Goal: Task Accomplishment & Management: Manage account settings

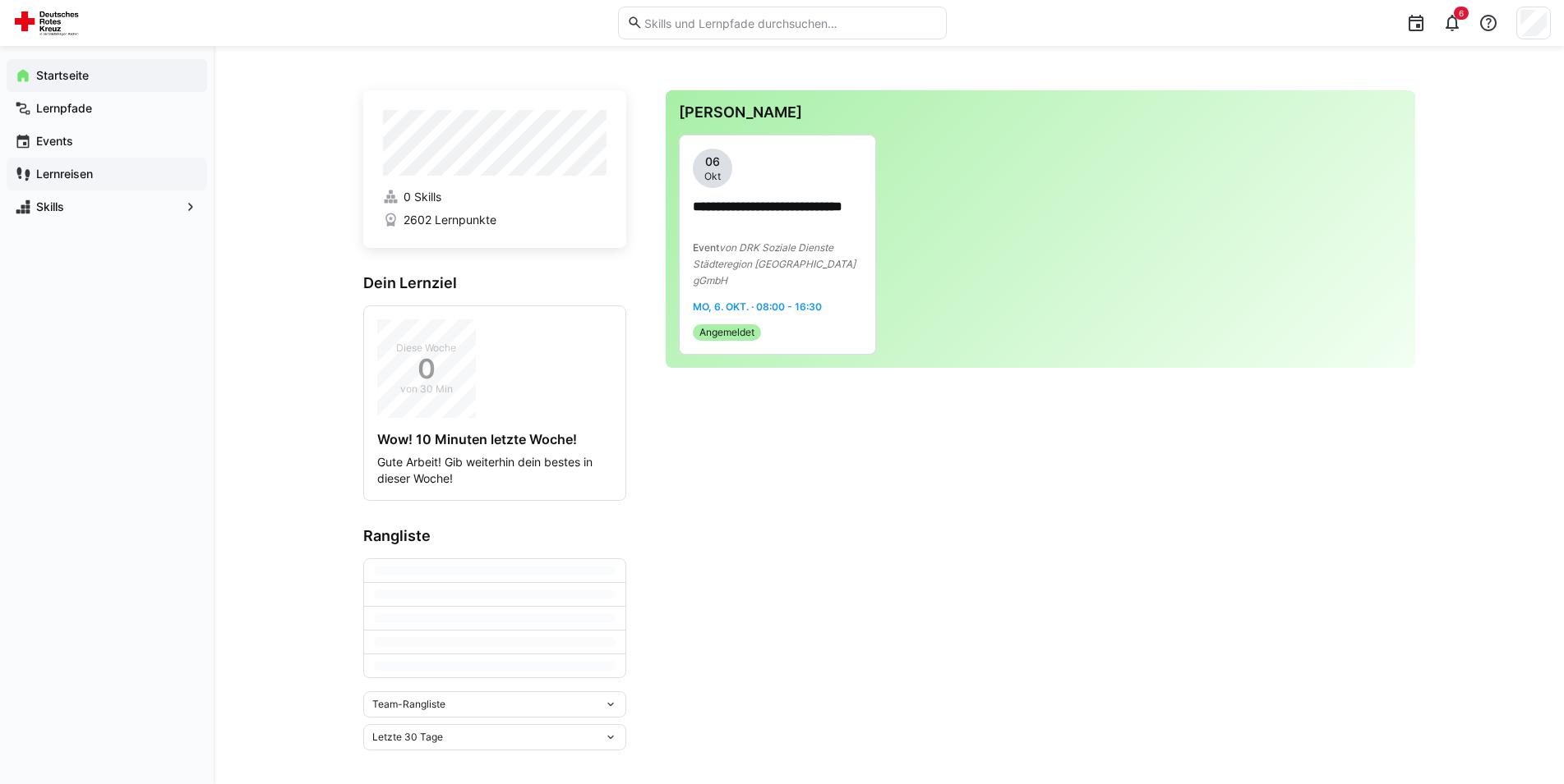
click at [0, 0] on app-navigation-label "Lernreisen" at bounding box center [0, 0] width 0 height 0
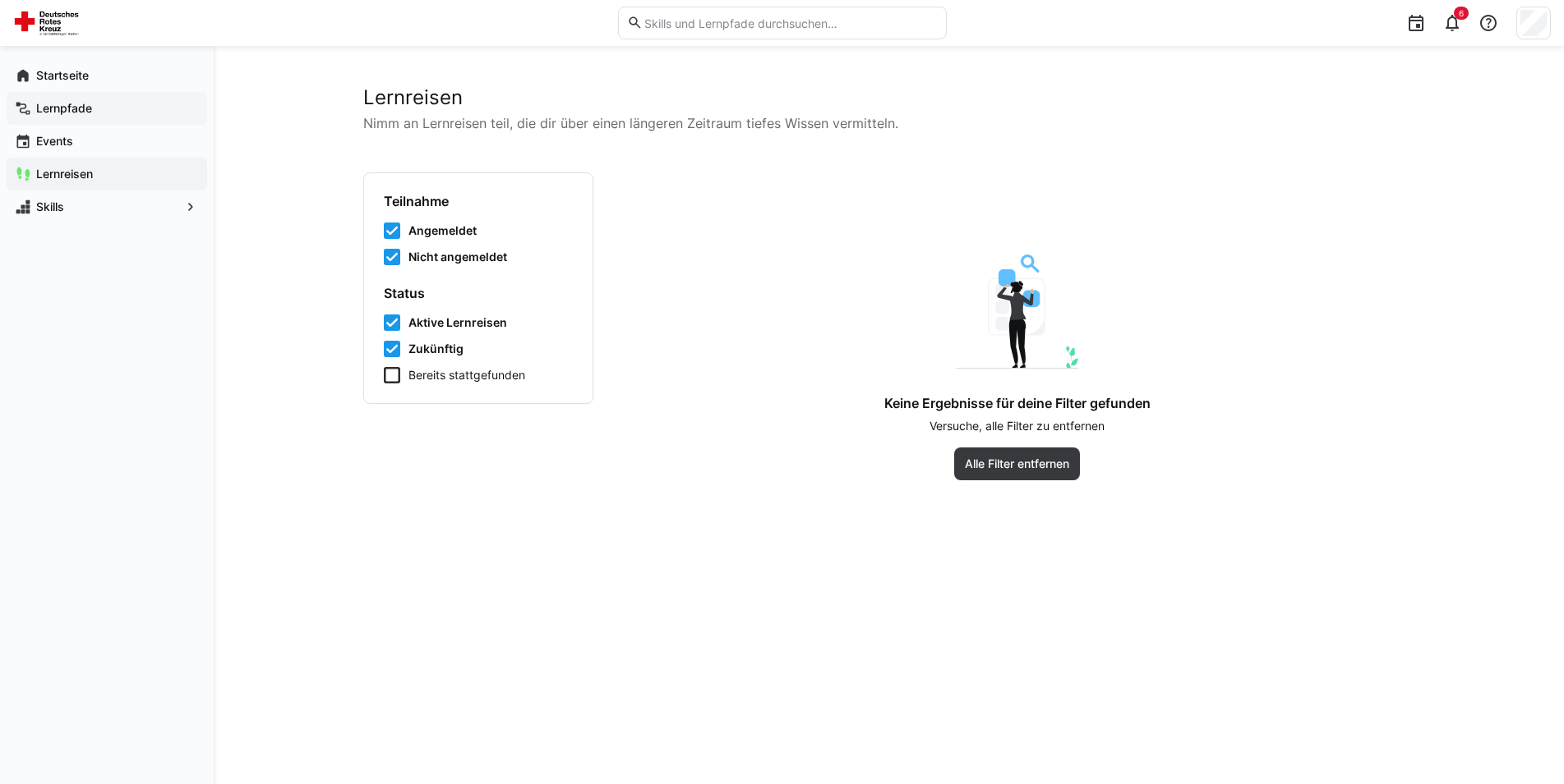
click at [0, 0] on app-navigation-label "Lernpfade" at bounding box center [0, 0] width 0 height 0
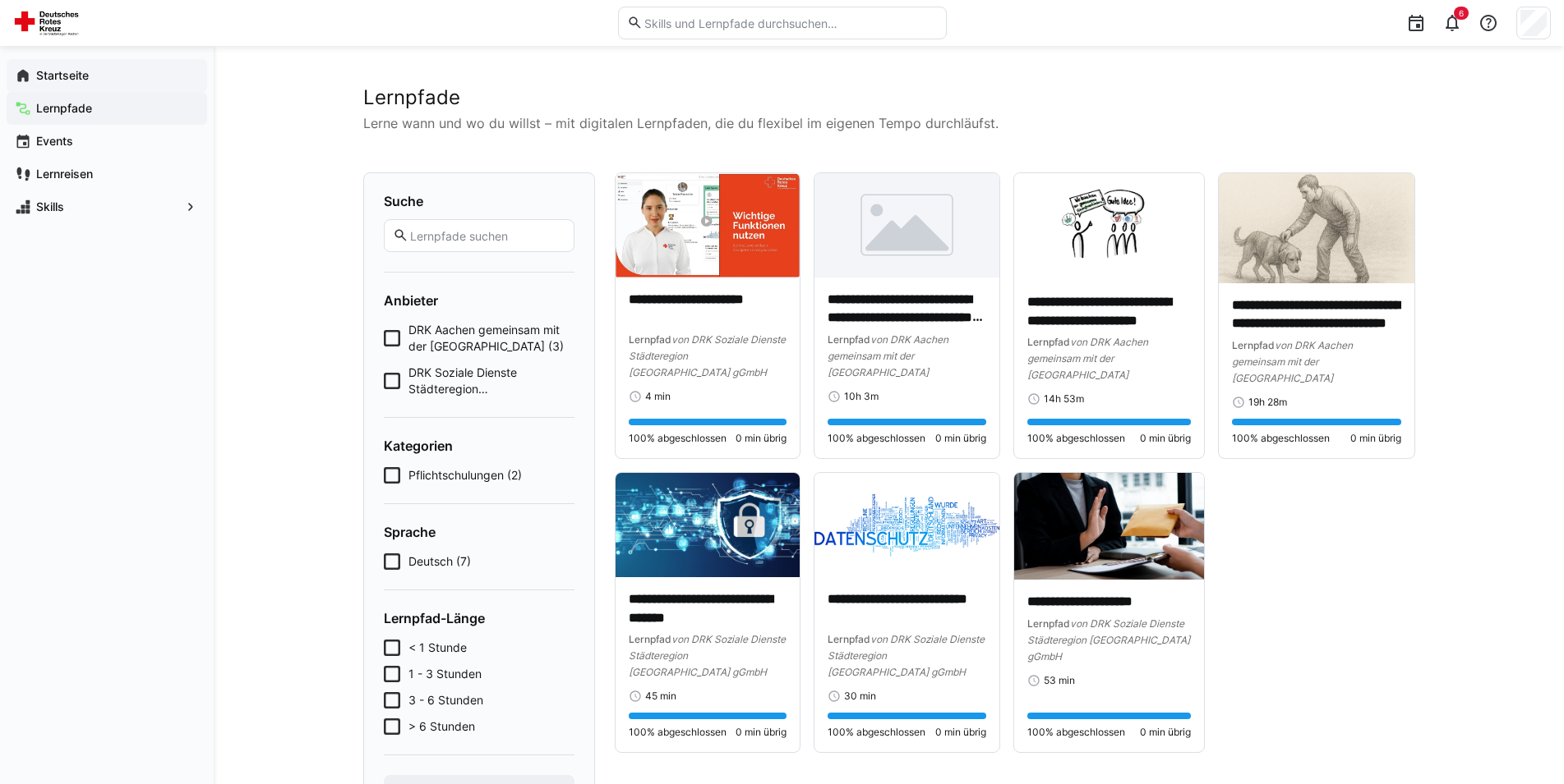
click at [0, 0] on app-navigation-label "Startseite" at bounding box center [0, 0] width 0 height 0
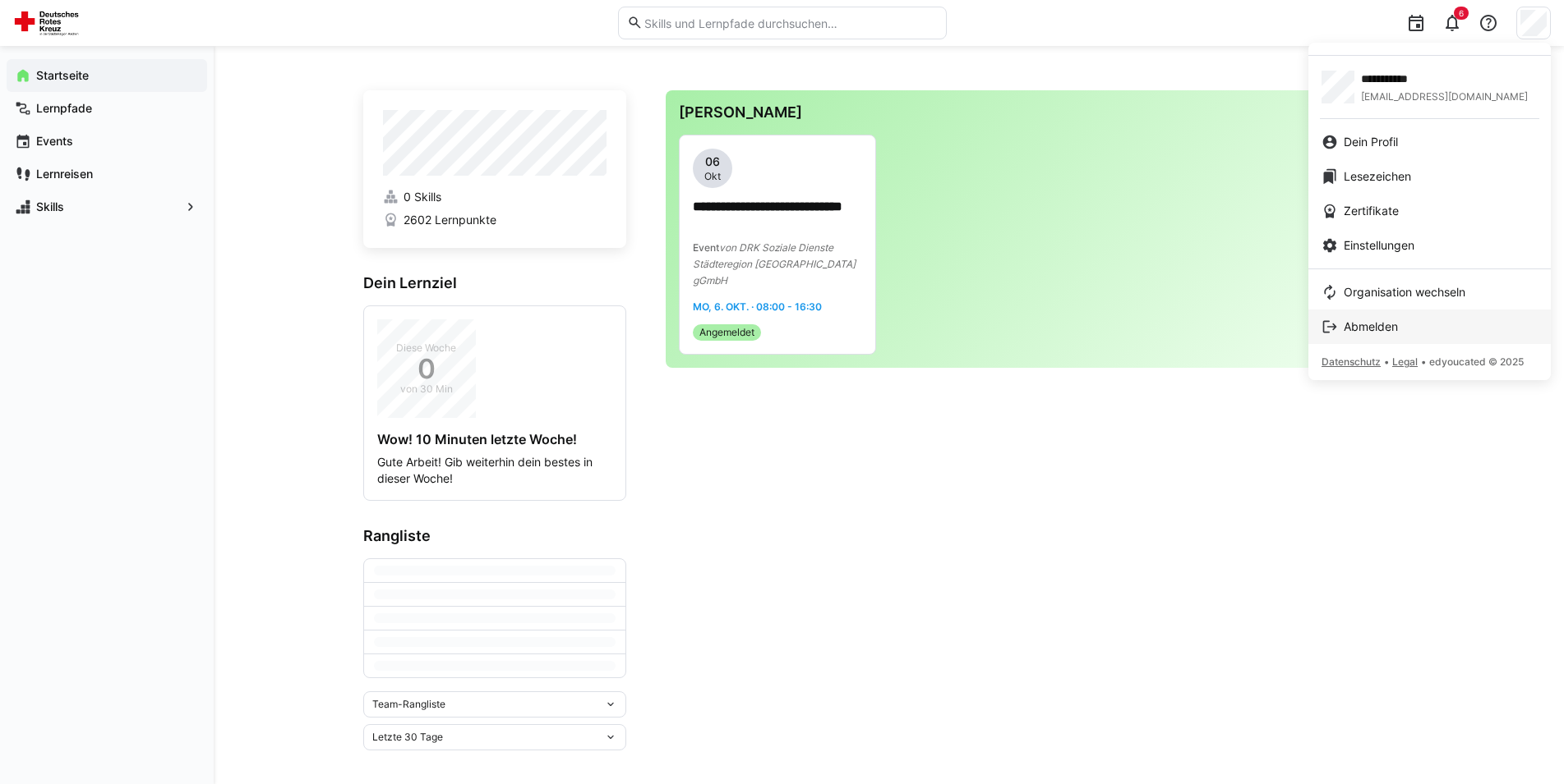
click at [1363, 325] on span "Abmelden" at bounding box center [1370, 327] width 55 height 17
